Goal: Transaction & Acquisition: Subscribe to service/newsletter

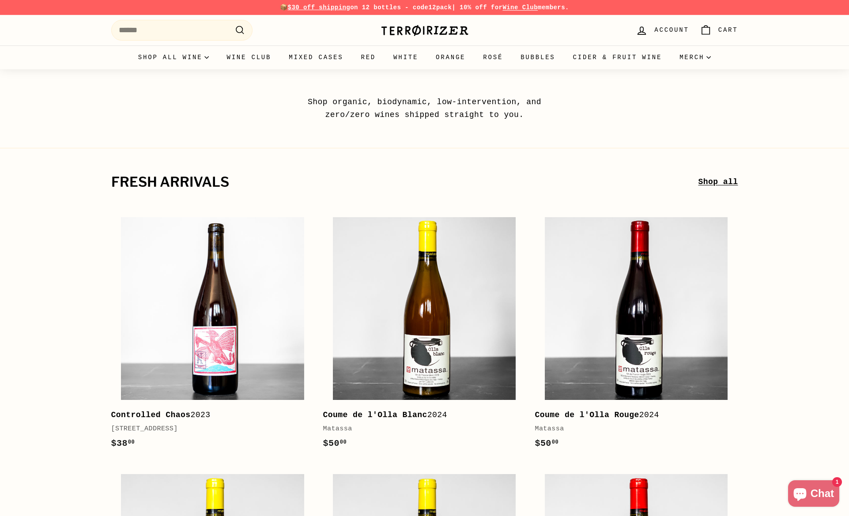
drag, startPoint x: 192, startPoint y: 41, endPoint x: 200, endPoint y: 34, distance: 11.3
click at [192, 41] on div ". . . Site navigation Search .cls-1{fill:none;stroke:#000;stroke-miterlimit:10;…" at bounding box center [239, 30] width 256 height 26
click at [200, 34] on input "Search" at bounding box center [181, 30] width 141 height 21
click at [247, 56] on link "Wine Club" at bounding box center [249, 57] width 62 height 24
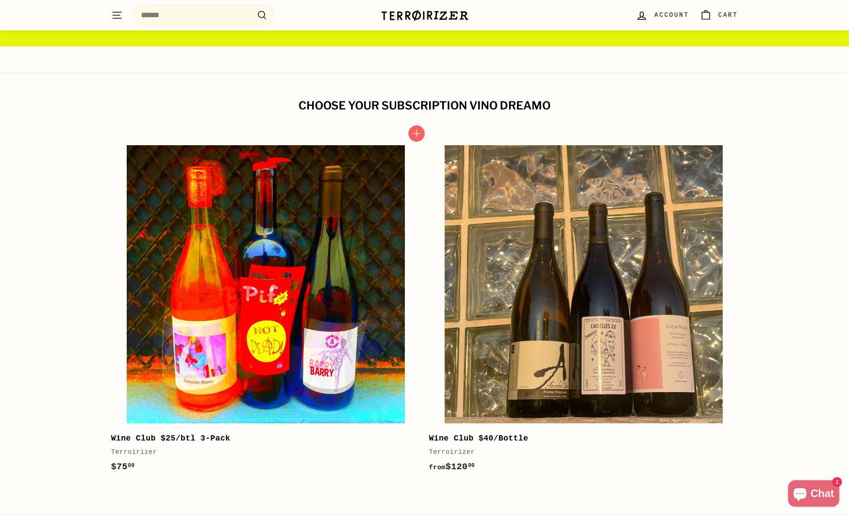
scroll to position [365, 0]
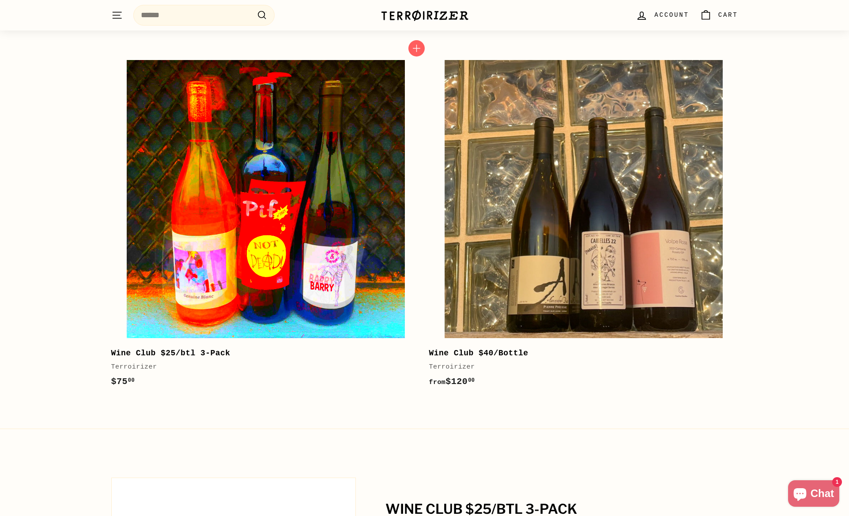
click at [367, 215] on img at bounding box center [266, 199] width 278 height 278
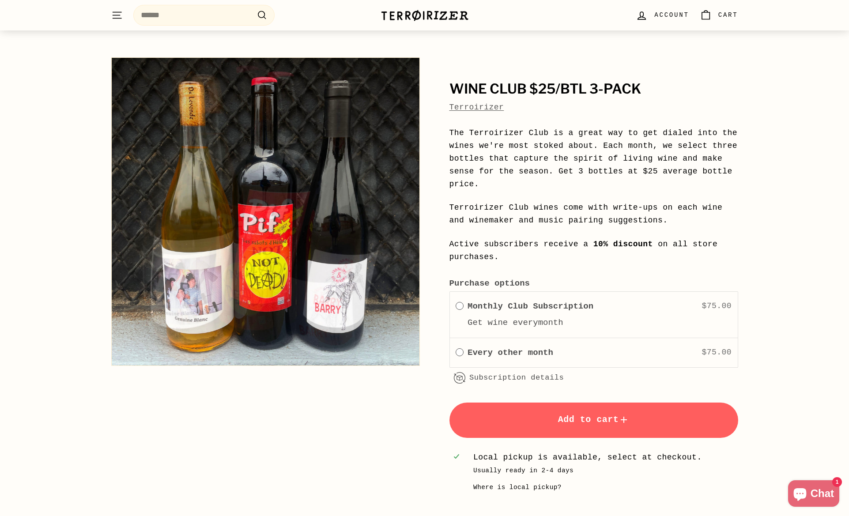
scroll to position [50, 0]
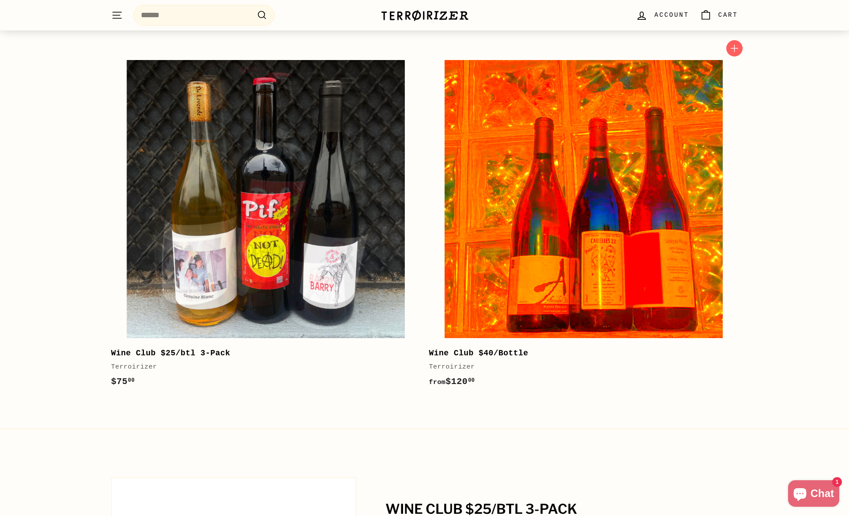
scroll to position [365, 0]
click at [512, 264] on img at bounding box center [584, 199] width 278 height 278
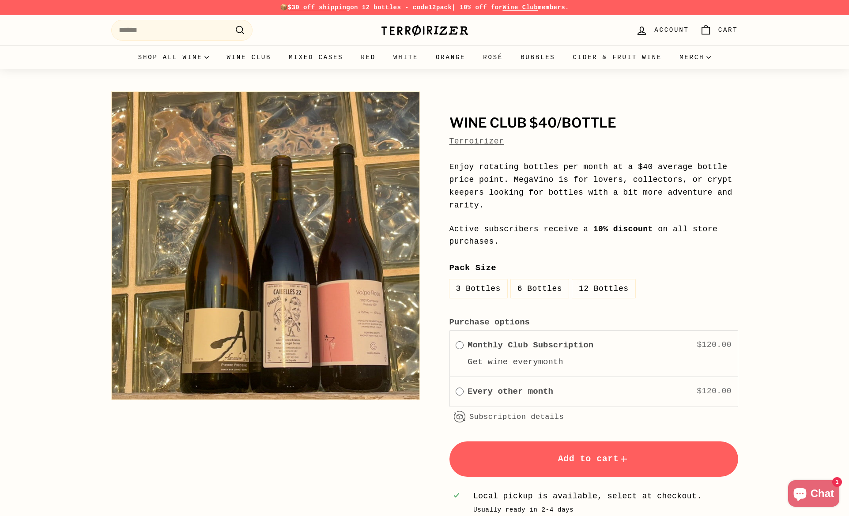
scroll to position [6, 0]
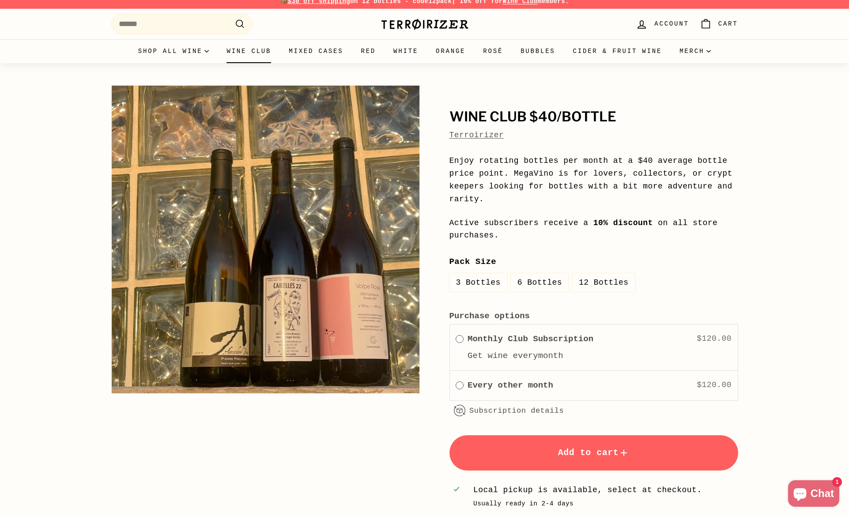
click at [266, 56] on link "Wine Club" at bounding box center [249, 51] width 62 height 24
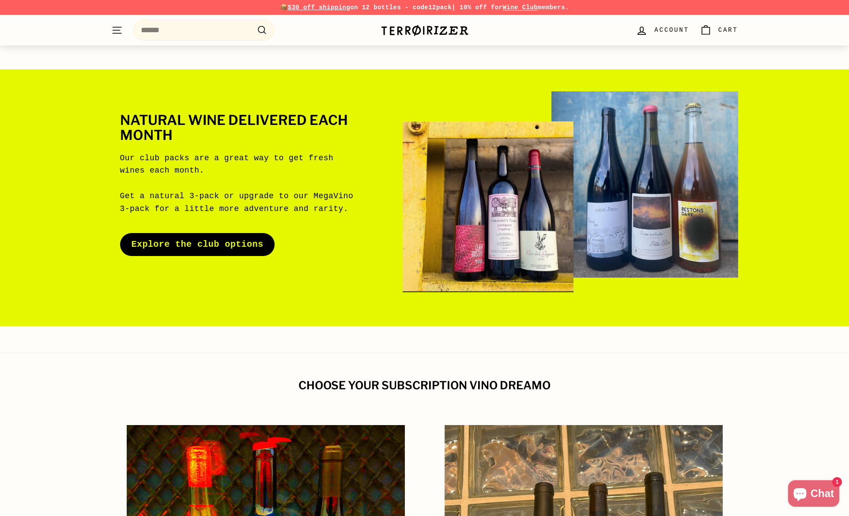
scroll to position [418, 0]
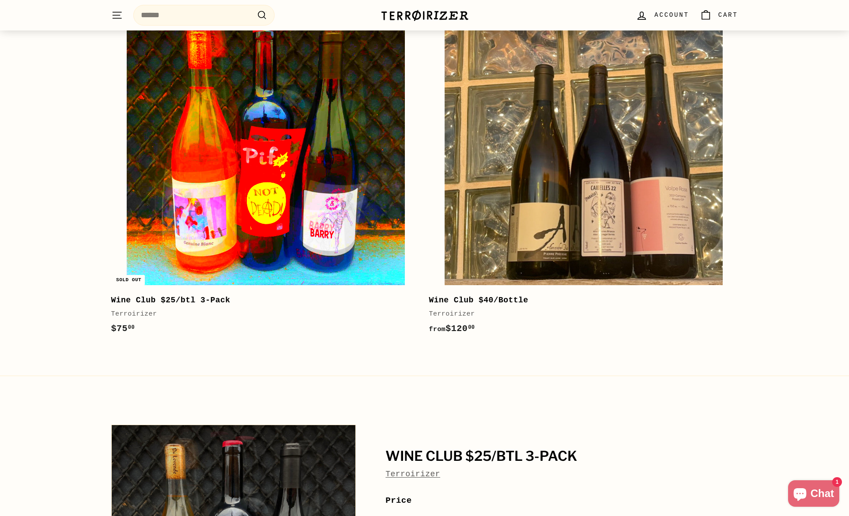
click at [319, 235] on img at bounding box center [266, 146] width 278 height 278
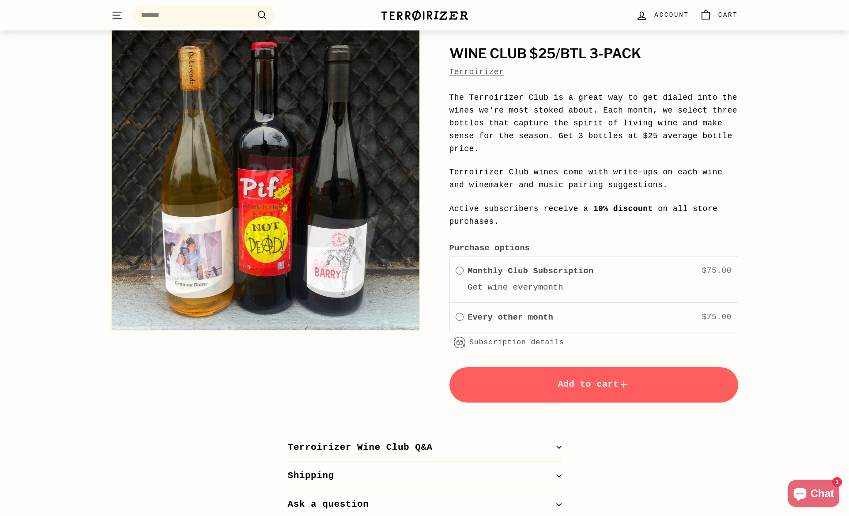
scroll to position [69, 0]
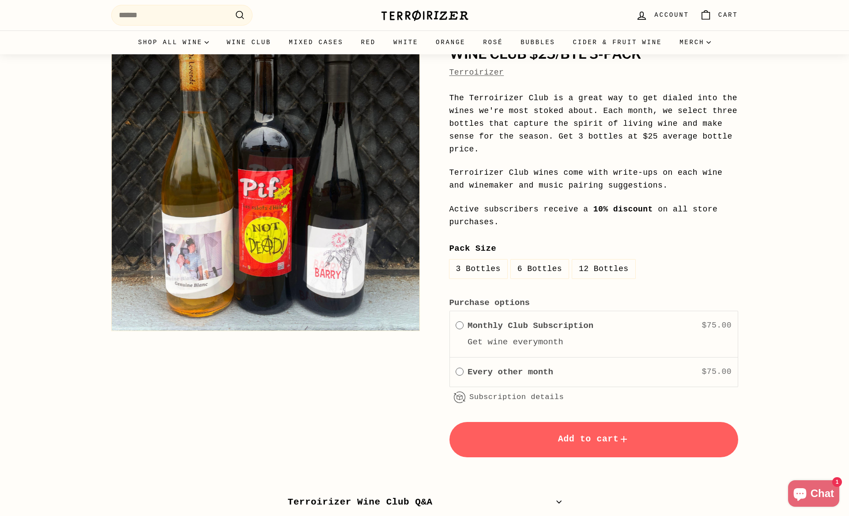
scroll to position [6, 0]
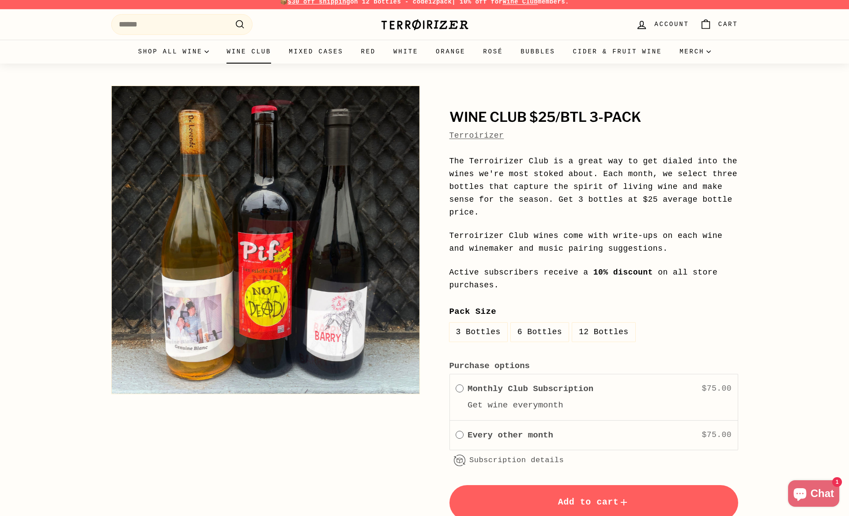
click at [263, 60] on link "Wine Club" at bounding box center [249, 52] width 62 height 24
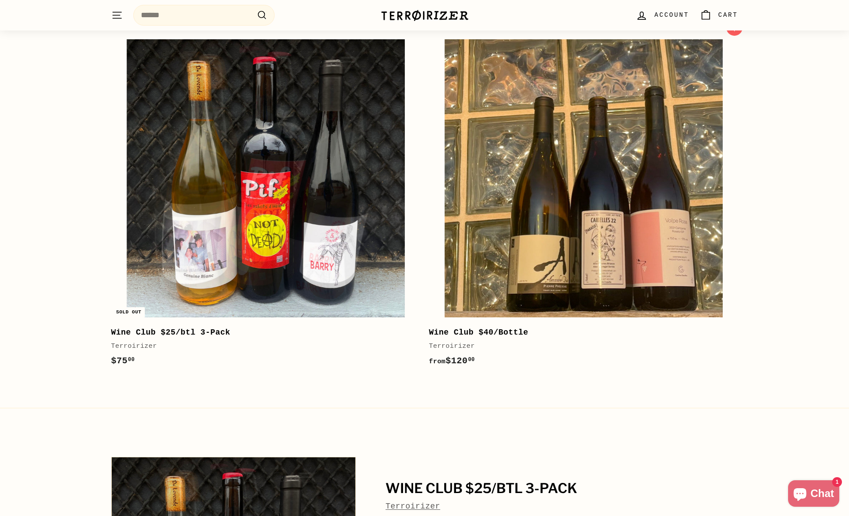
scroll to position [298, 0]
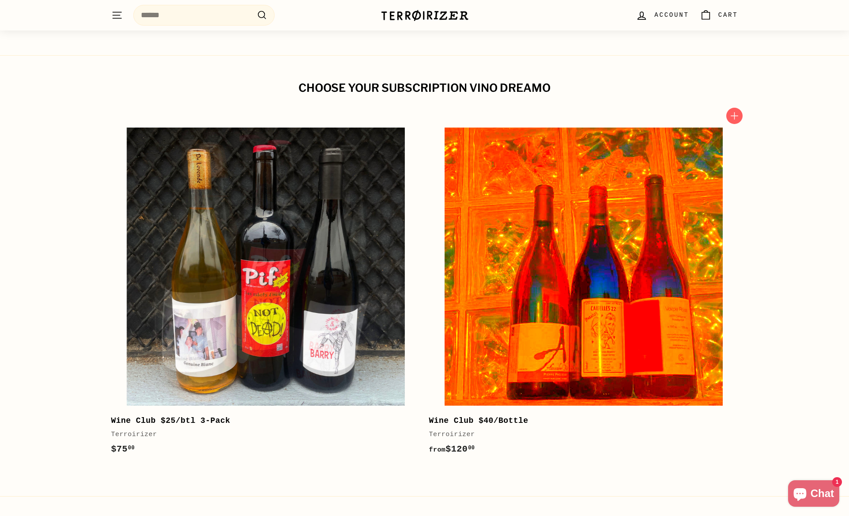
scroll to position [298, 0]
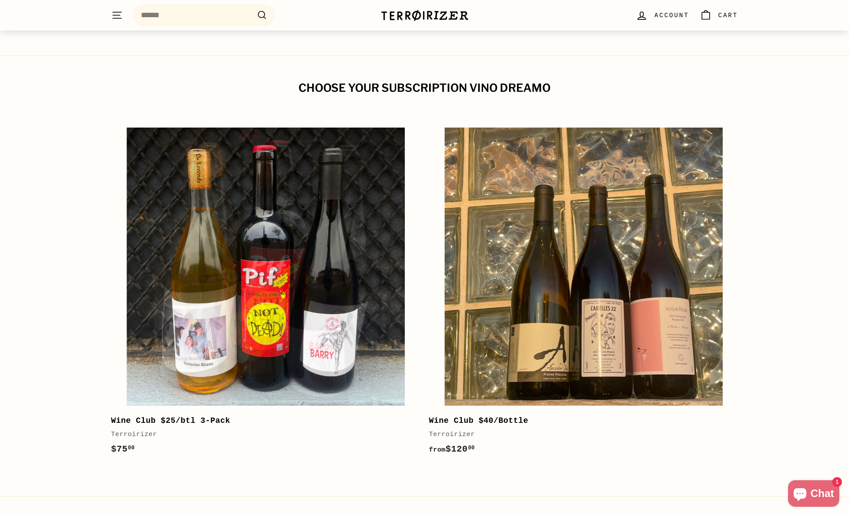
scroll to position [298, 0]
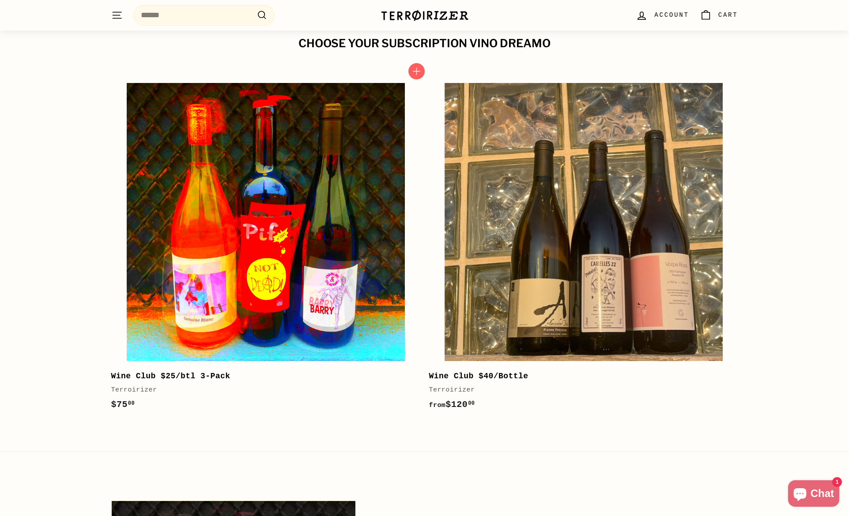
scroll to position [355, 0]
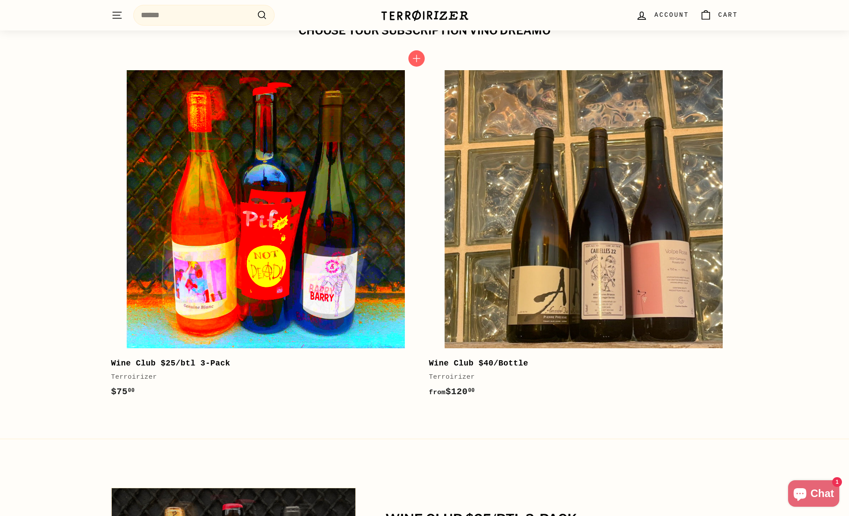
click at [239, 154] on img at bounding box center [266, 209] width 278 height 278
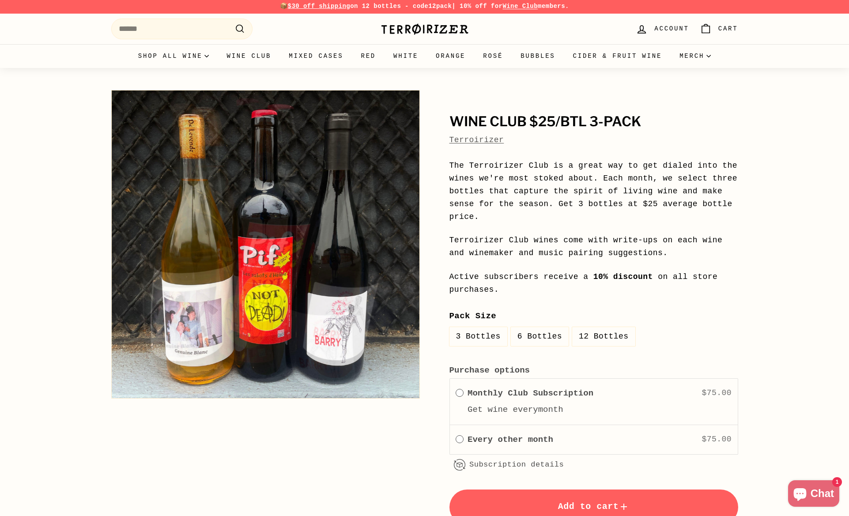
scroll to position [112, 0]
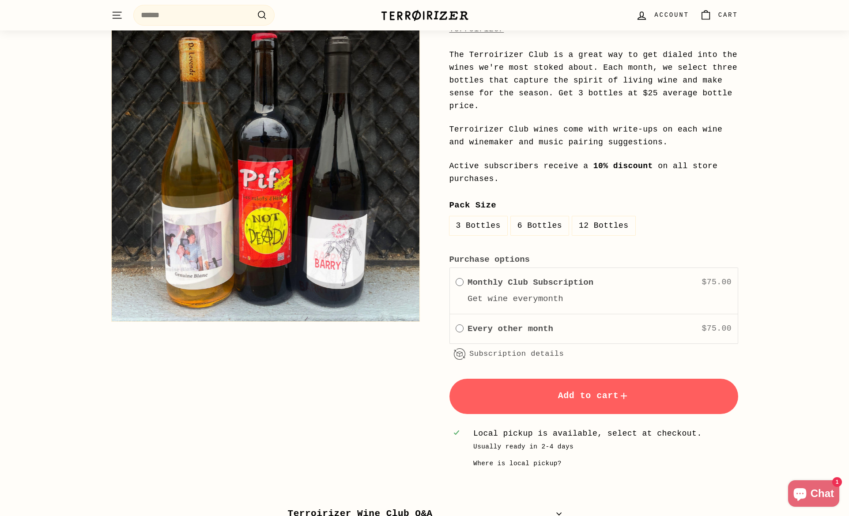
click at [566, 227] on label "6 Bottles" at bounding box center [540, 225] width 58 height 19
click at [590, 224] on label "12 Bottles" at bounding box center [603, 225] width 63 height 19
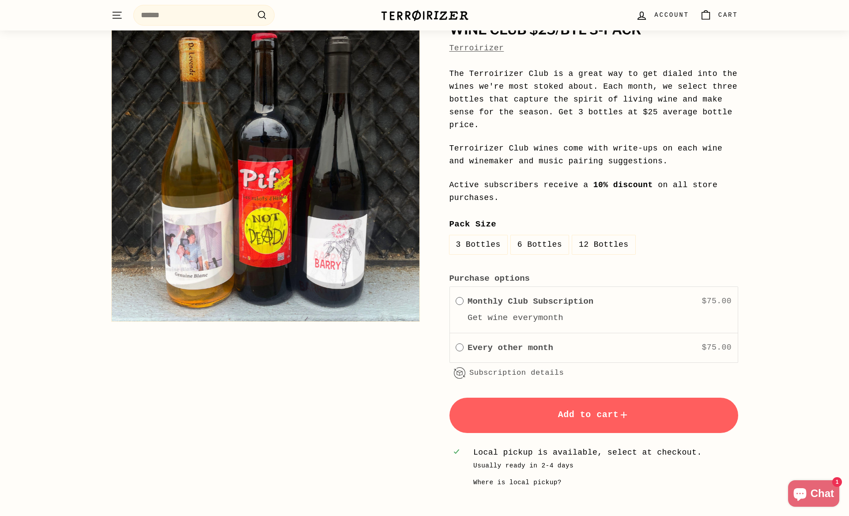
scroll to position [94, 0]
click at [53, 187] on div "**********" at bounding box center [424, 238] width 849 height 525
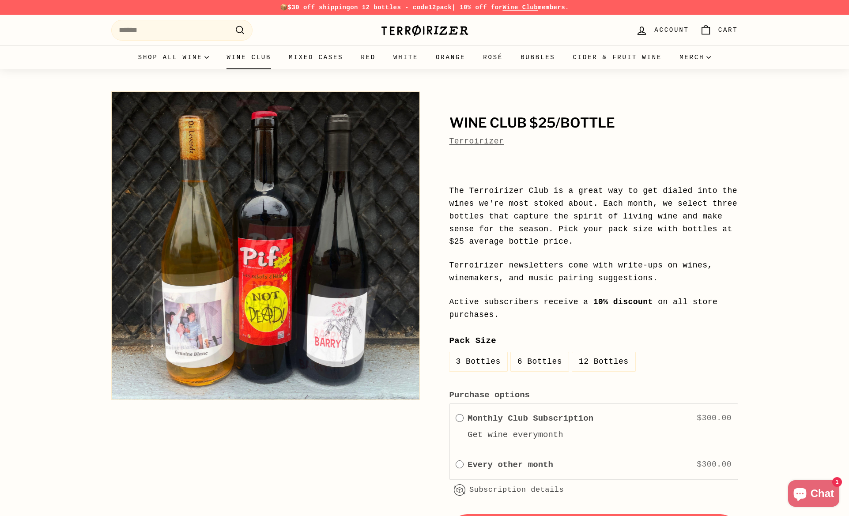
click at [244, 57] on link "Wine Club" at bounding box center [249, 57] width 62 height 24
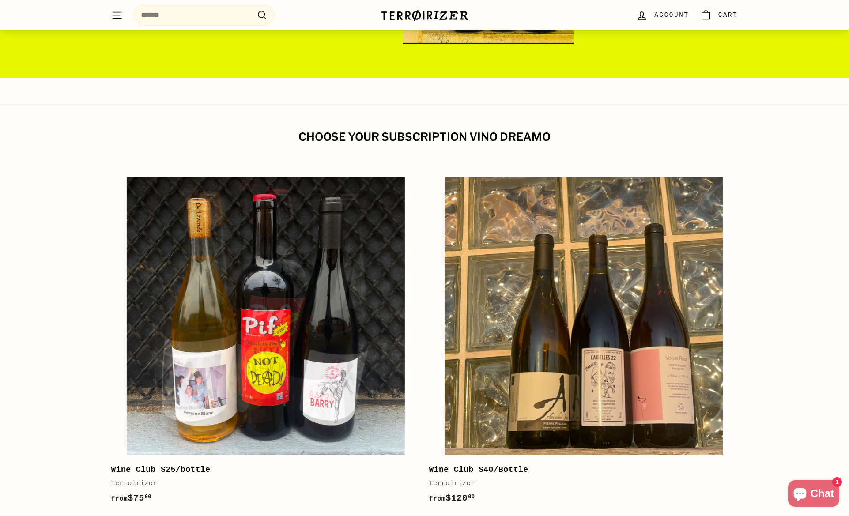
scroll to position [435, 0]
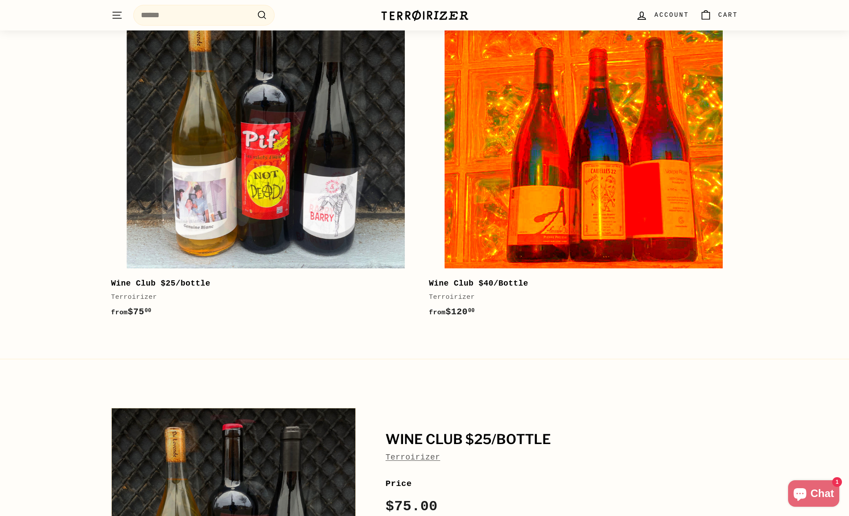
click at [560, 217] on img at bounding box center [584, 129] width 278 height 278
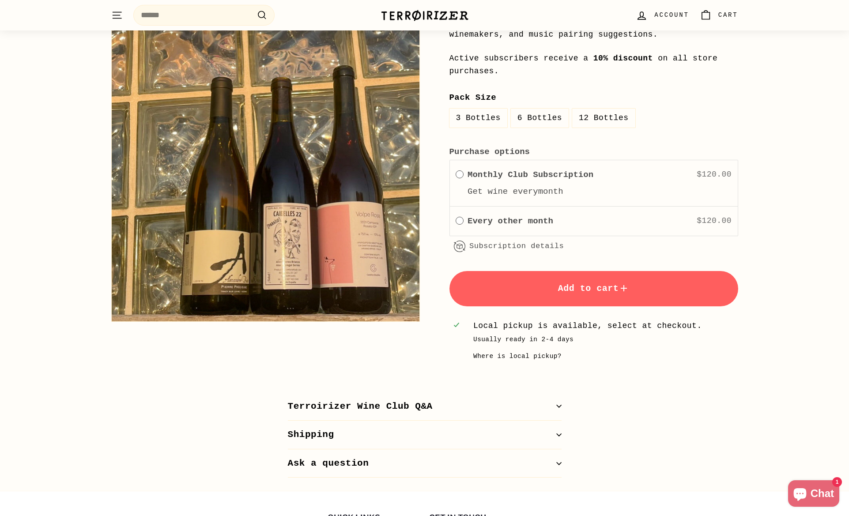
scroll to position [376, 0]
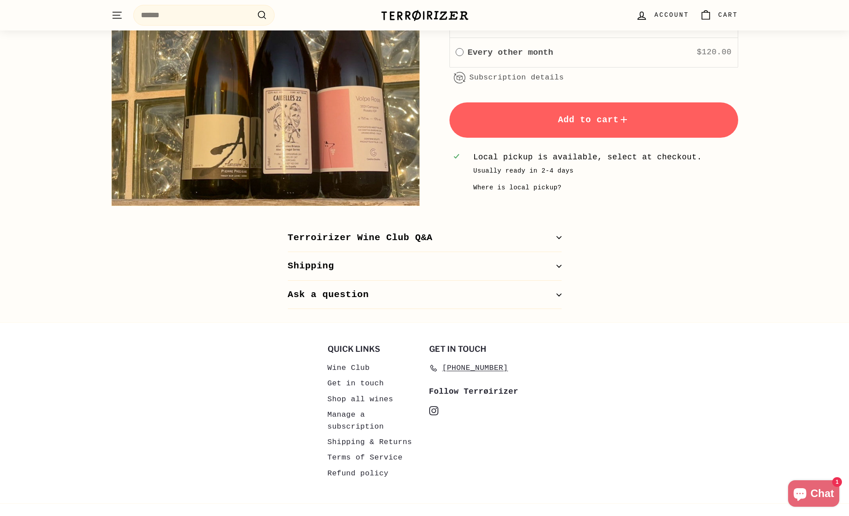
click at [528, 235] on button "Terroirizer Wine Club Q&A" at bounding box center [425, 238] width 274 height 29
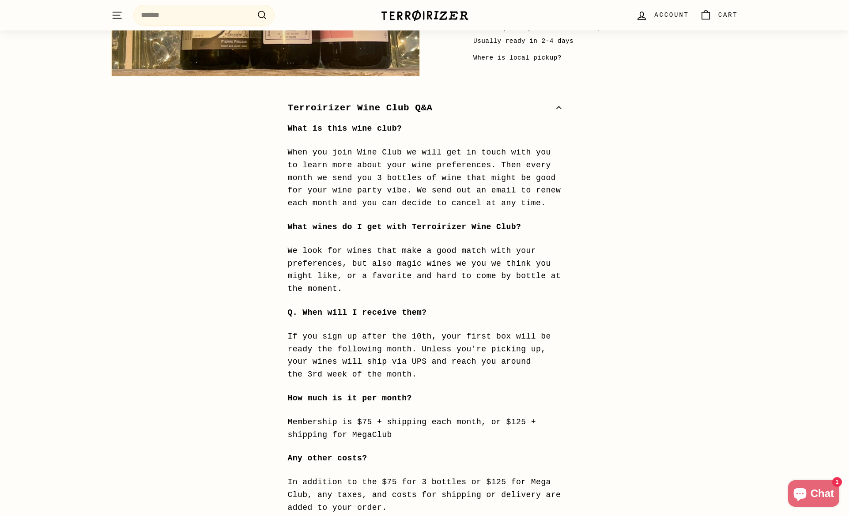
scroll to position [0, 0]
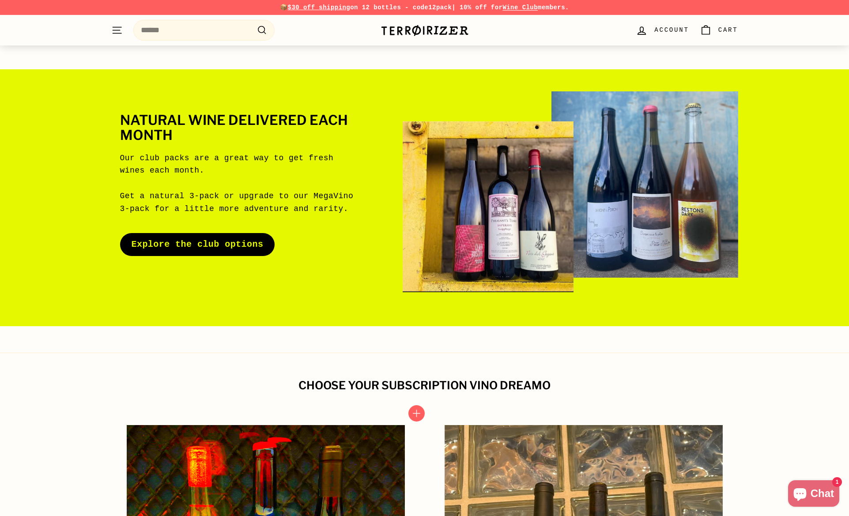
scroll to position [435, 0]
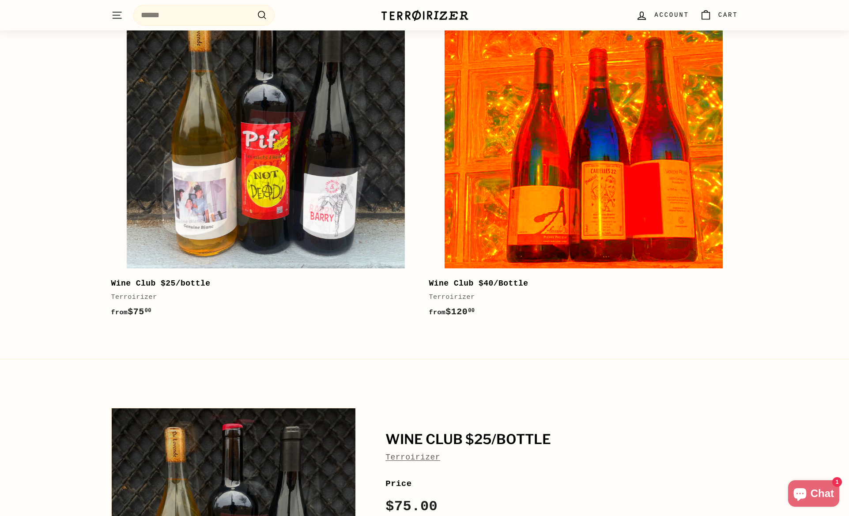
click at [535, 179] on img at bounding box center [584, 129] width 278 height 278
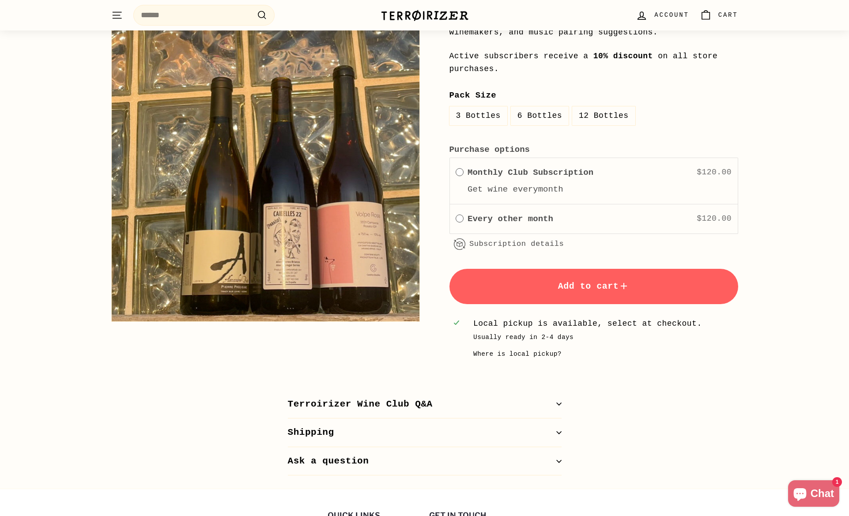
click at [479, 402] on button "Terroirizer Wine Club Q&A" at bounding box center [425, 404] width 274 height 29
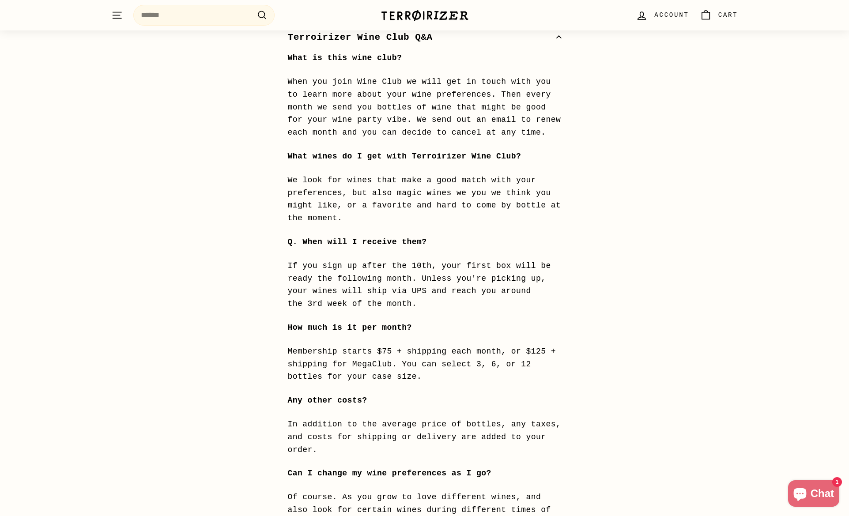
scroll to position [586, 0]
